Goal: Task Accomplishment & Management: Manage account settings

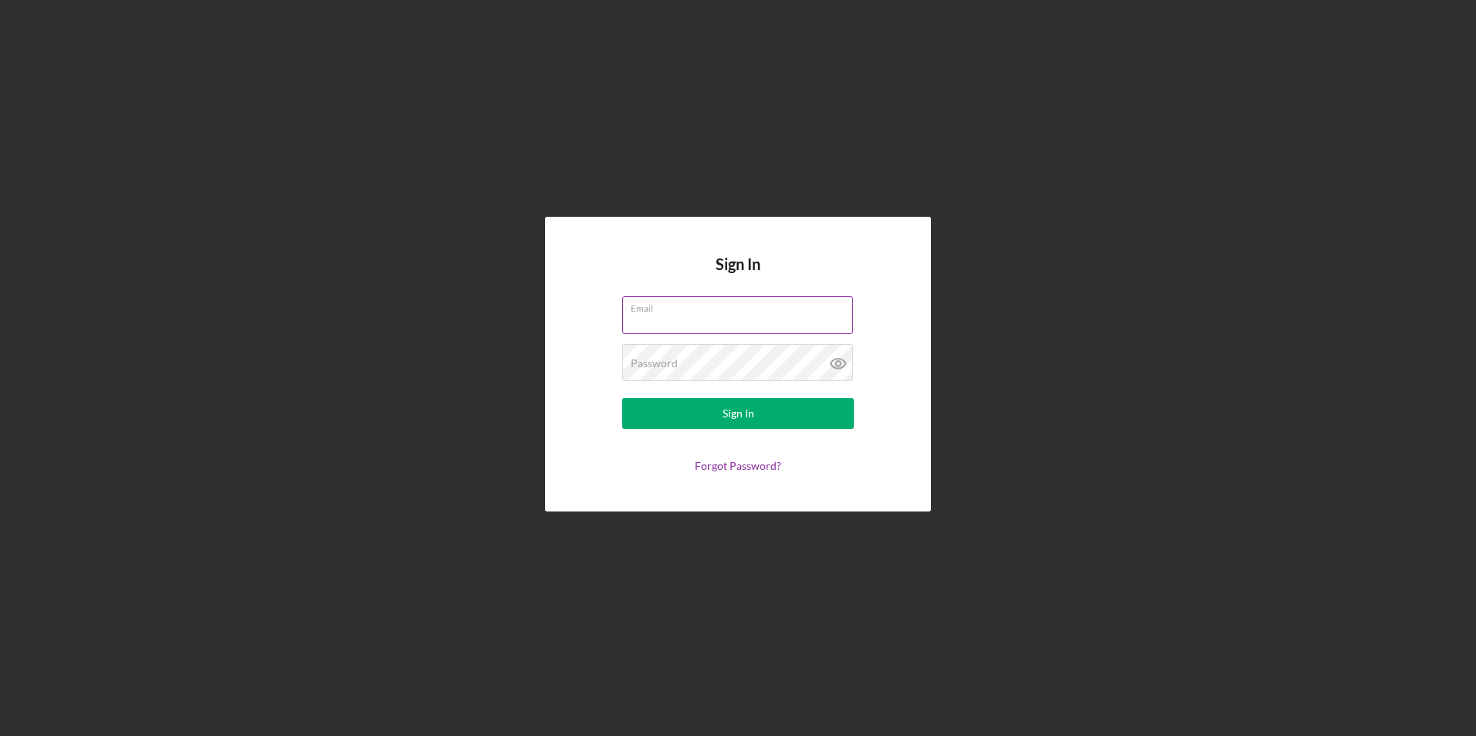
click at [671, 319] on input "Email" at bounding box center [737, 314] width 231 height 37
type input "[EMAIL_ADDRESS][DOMAIN_NAME]"
click at [622, 398] on button "Sign In" at bounding box center [738, 413] width 232 height 31
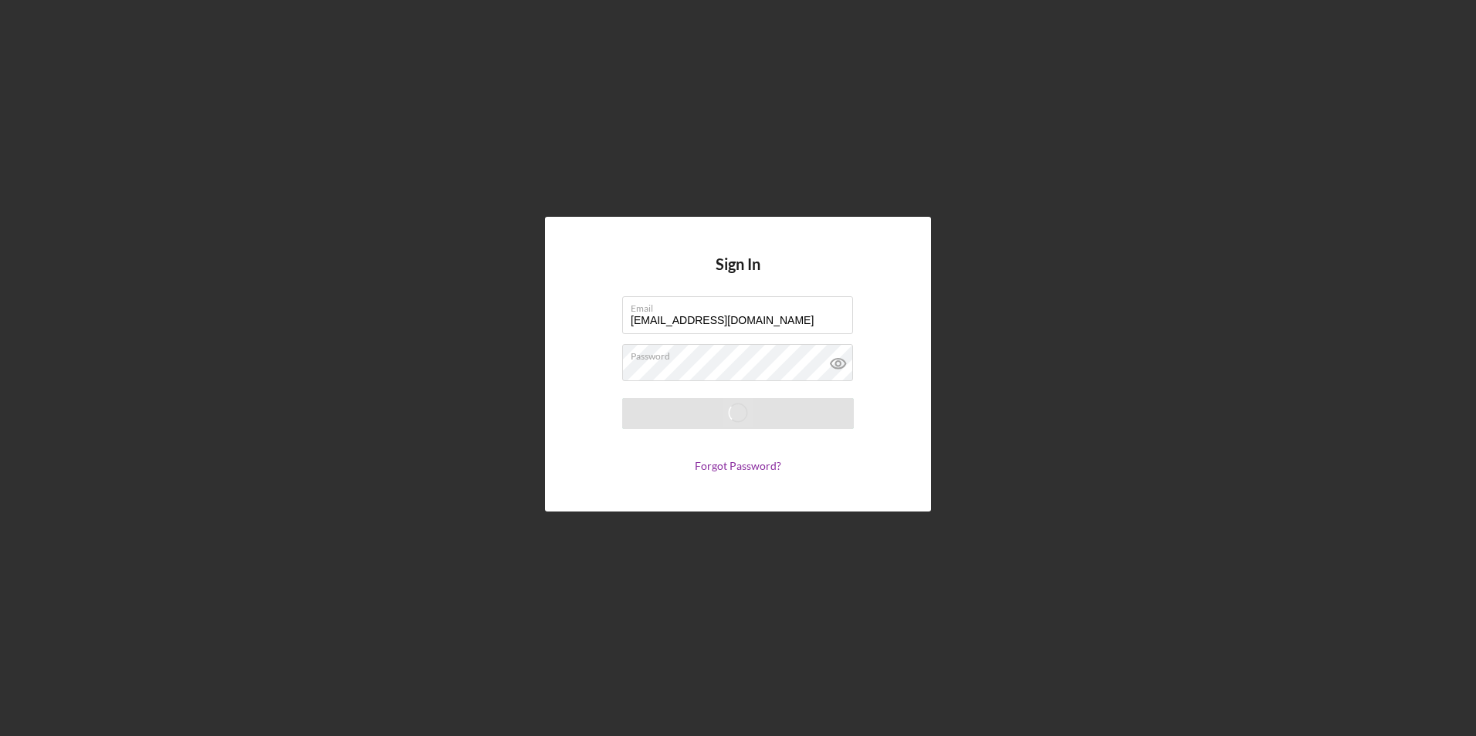
click at [0, 736] on nordpass-portal at bounding box center [0, 736] width 0 height 0
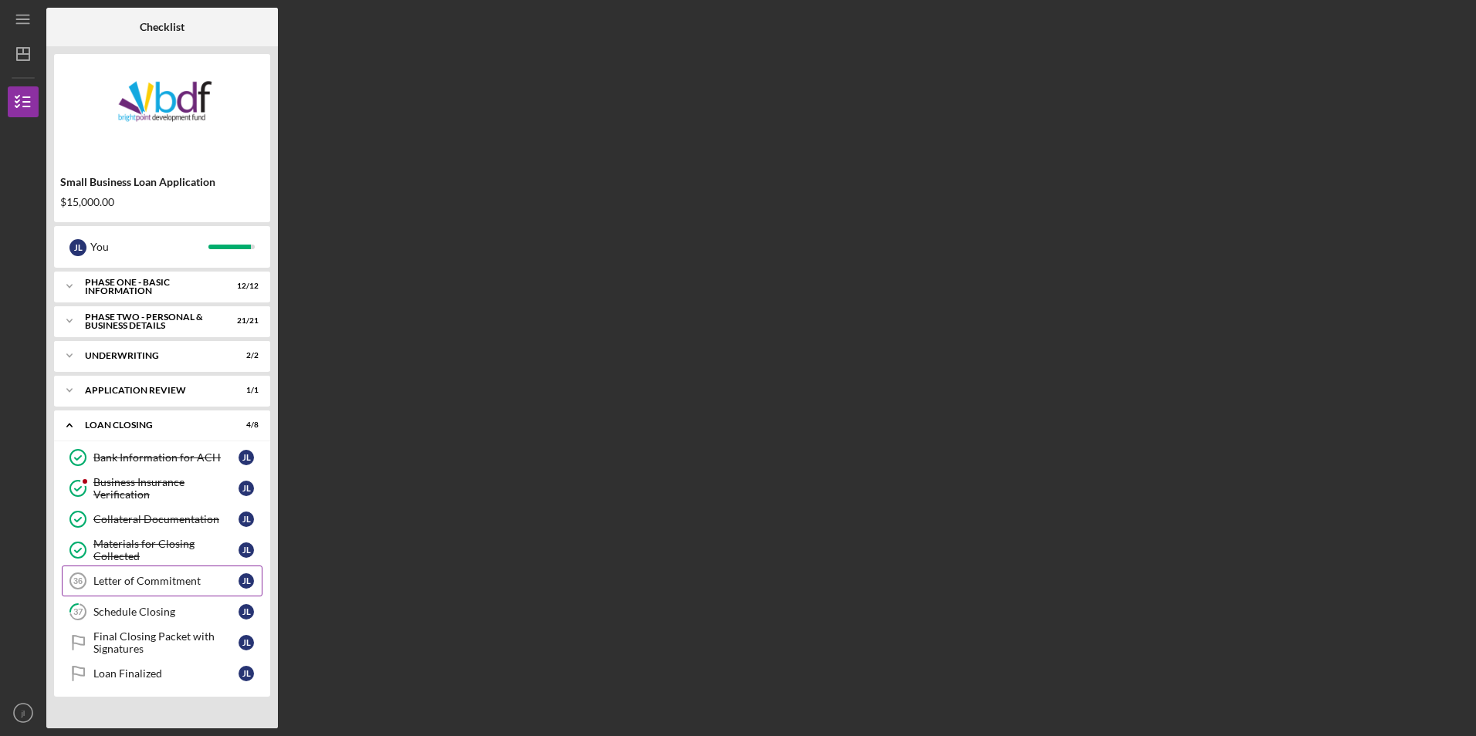
click at [139, 585] on div "Letter of Commitment" at bounding box center [165, 581] width 145 height 12
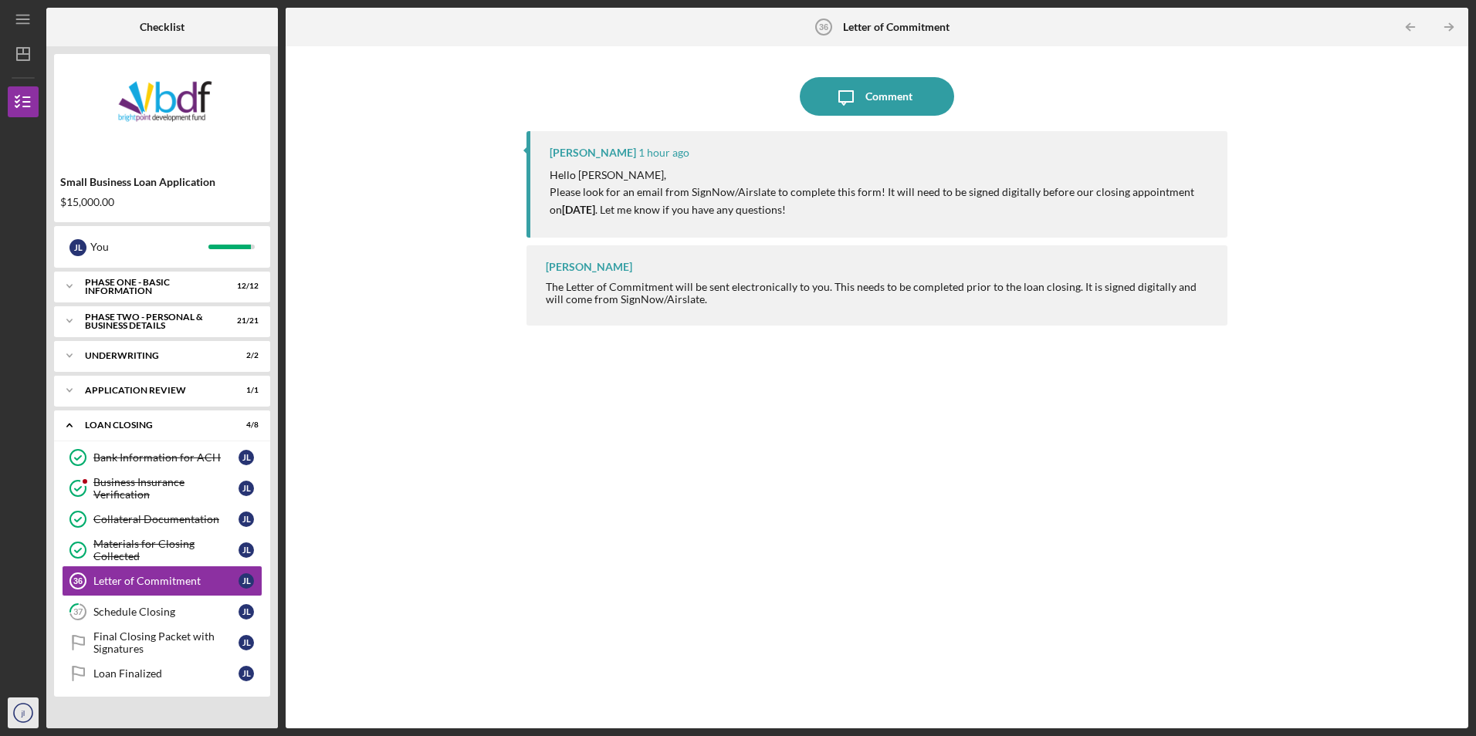
click at [13, 717] on icon "jl" at bounding box center [23, 713] width 31 height 39
click at [73, 677] on link "Logout" at bounding box center [93, 677] width 170 height 32
